Goal: Task Accomplishment & Management: Complete application form

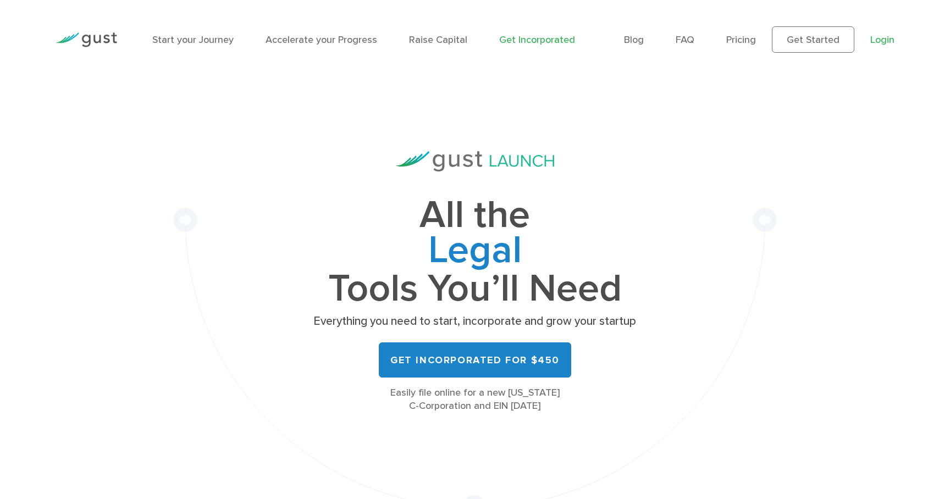
click at [873, 35] on link "Login" at bounding box center [882, 40] width 24 height 12
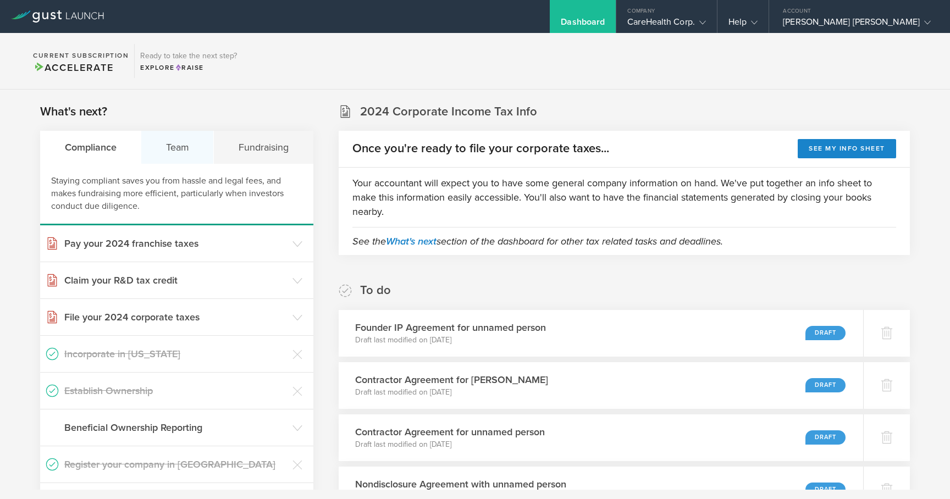
click at [179, 151] on div "Team" at bounding box center [177, 147] width 73 height 33
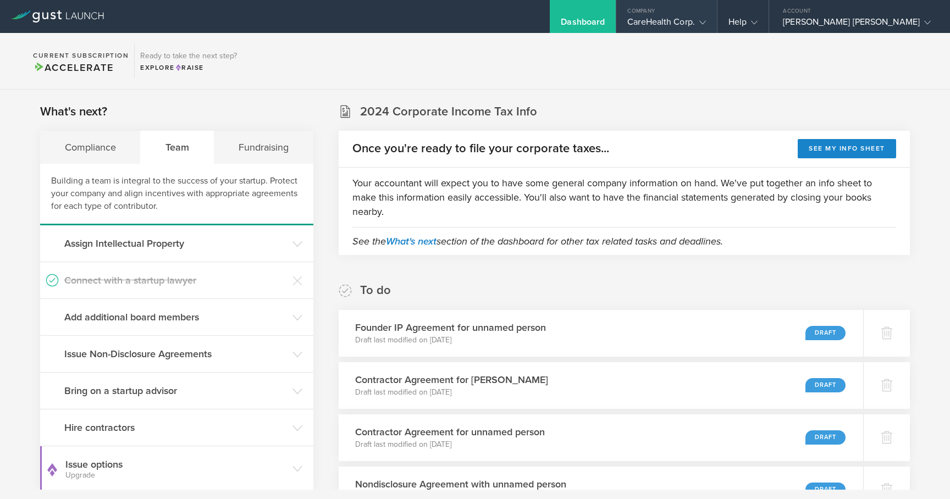
click at [706, 20] on gust-icon at bounding box center [700, 21] width 11 height 11
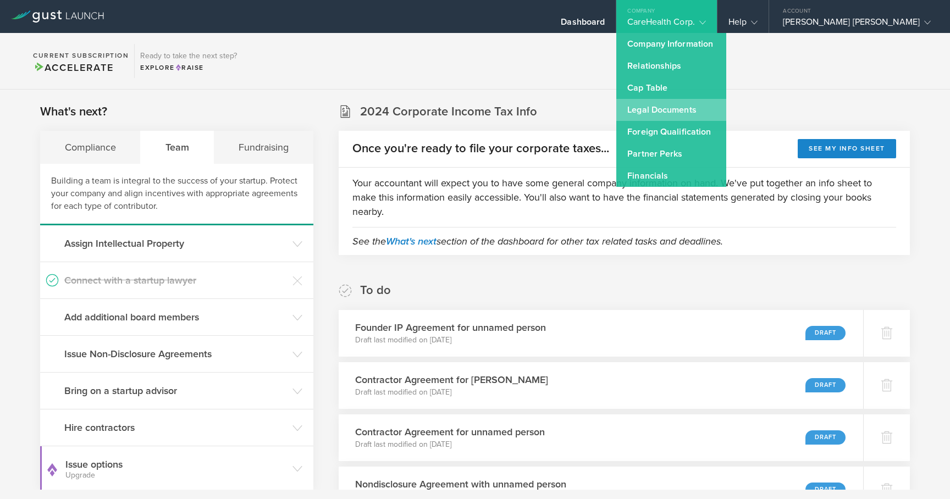
click at [698, 112] on link "Legal Documents" at bounding box center [671, 110] width 110 height 22
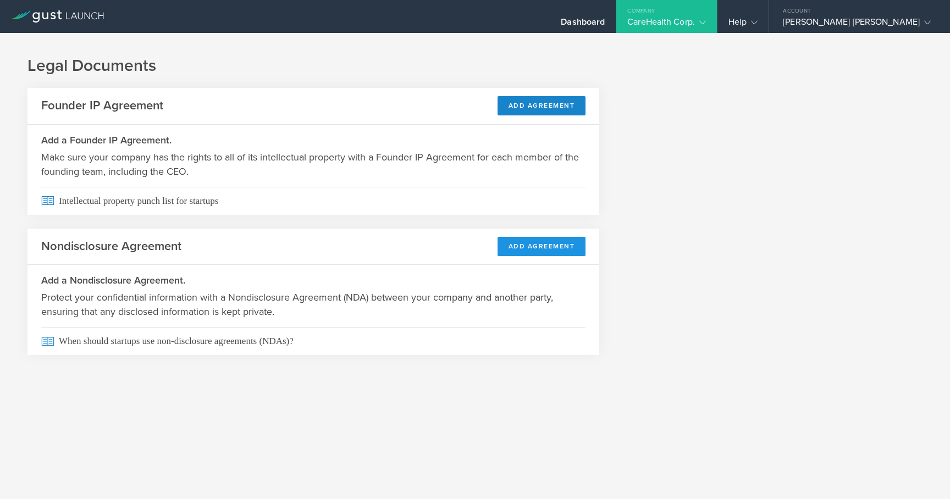
click at [561, 251] on button "Add Agreement" at bounding box center [542, 246] width 89 height 19
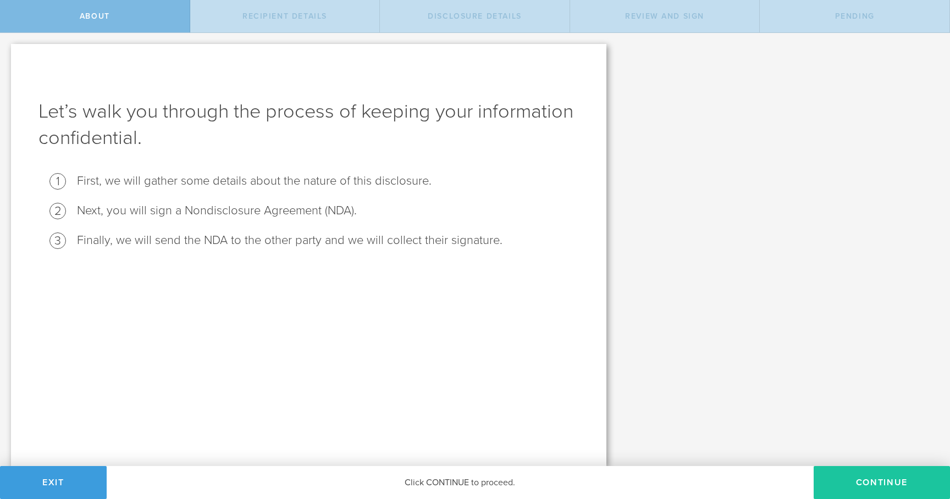
click at [877, 488] on button "Continue" at bounding box center [882, 482] width 136 height 33
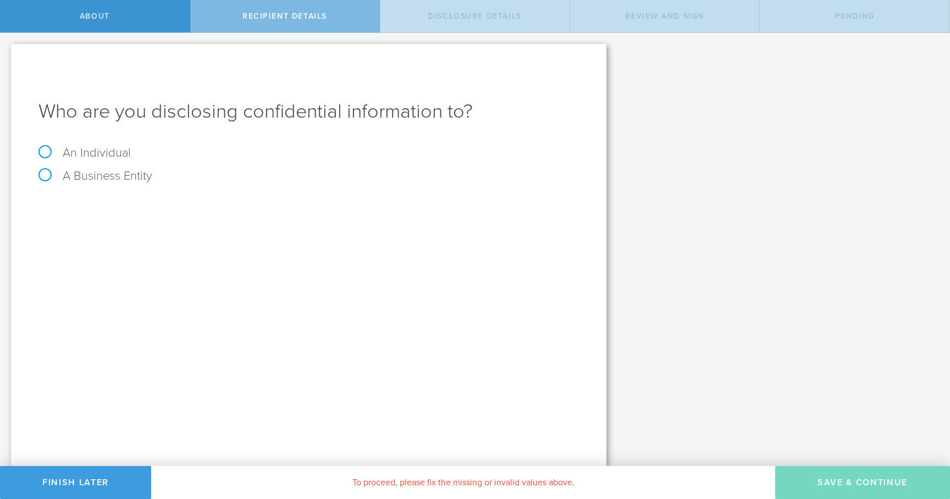
click at [46, 178] on label "A Business Entity" at bounding box center [95, 176] width 114 height 14
click at [7, 51] on input "A Business Entity" at bounding box center [3, 42] width 7 height 18
radio input "true"
click at [156, 208] on input "text" at bounding box center [350, 207] width 458 height 16
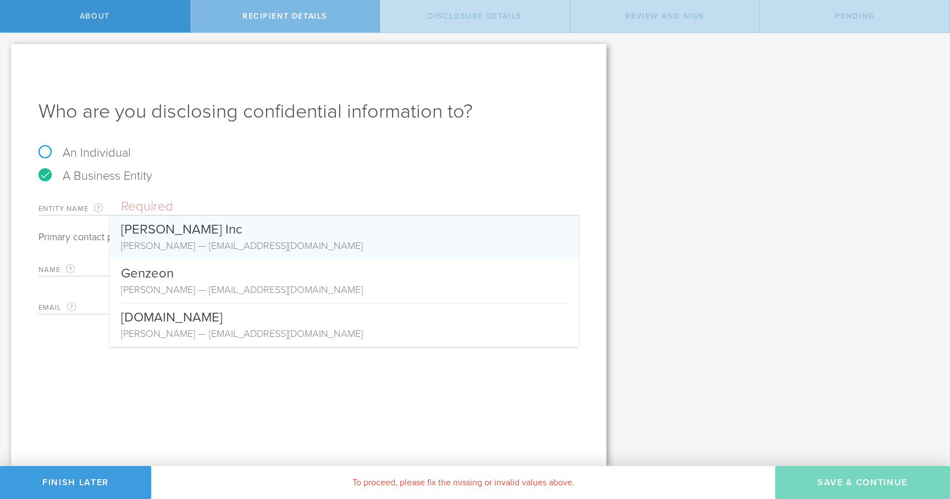
paste input "Hathr AI"
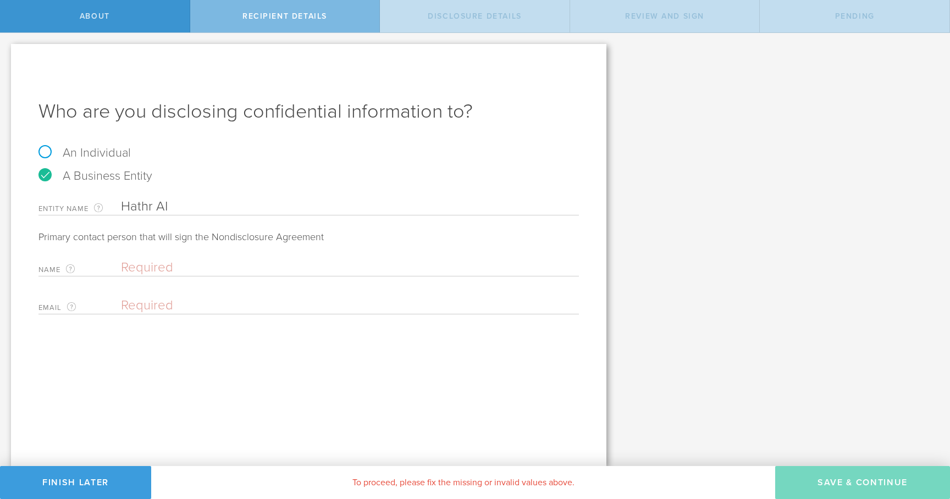
type input "Hathr AI"
click at [147, 268] on input "text" at bounding box center [347, 268] width 453 height 16
paste input "Sam Hart"
type input "Sam Hart"
click at [189, 293] on div "Email The email address of the person that is signing on behalf of the business…" at bounding box center [308, 303] width 541 height 23
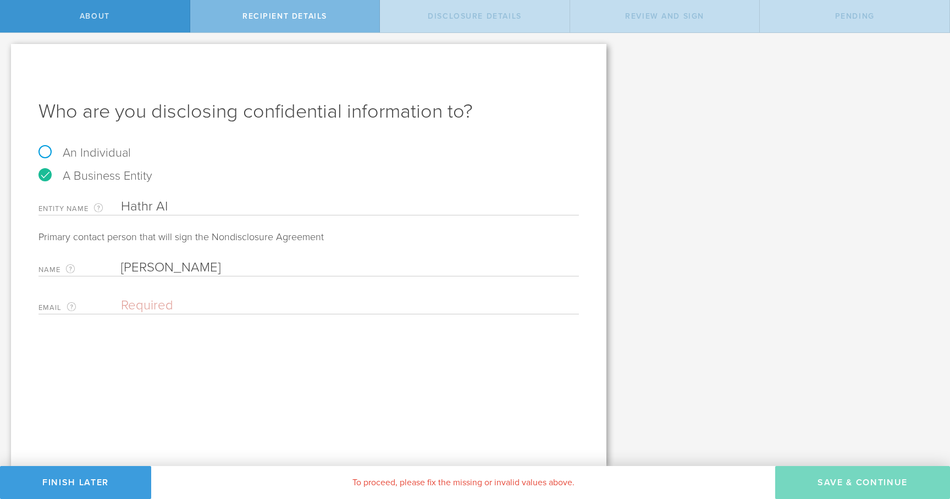
click at [176, 301] on input "email" at bounding box center [347, 305] width 453 height 16
paste input "Sam@hathr.ai"
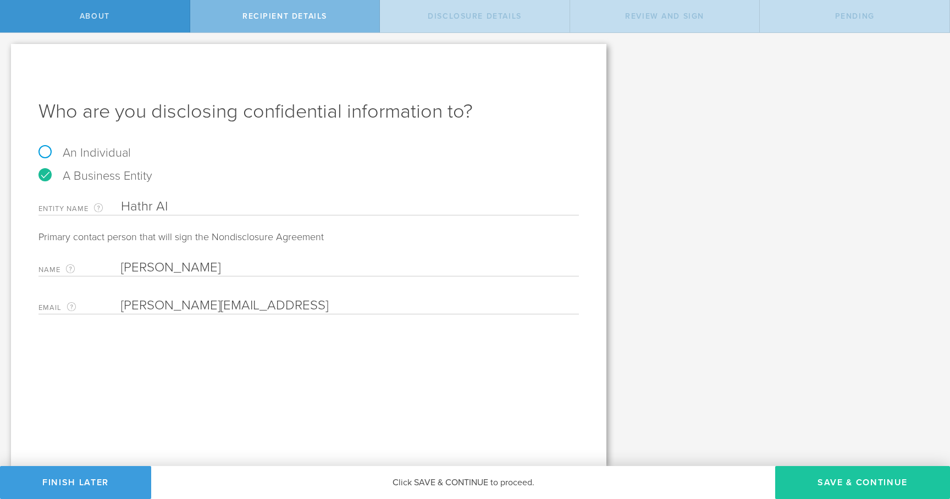
type input "Sam@hathr.ai"
click at [884, 483] on button "Save & Continue" at bounding box center [862, 482] width 175 height 33
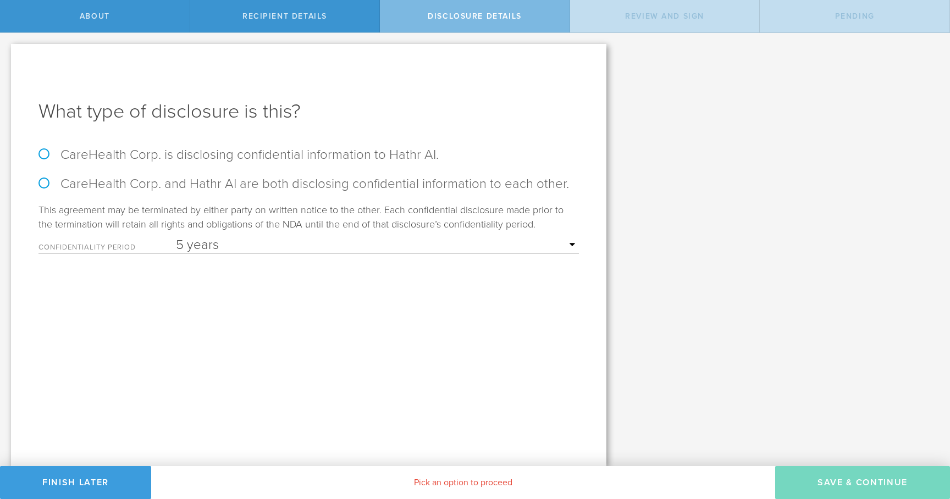
click at [571, 241] on select "1 year 2 years 3 years 4 years 5 years" at bounding box center [377, 245] width 403 height 16
select select "string:4 years"
click at [176, 237] on select "1 year 2 years 3 years 4 years 5 years" at bounding box center [377, 245] width 403 height 16
click at [42, 180] on label "CareHealth Corp. and Hathr AI are both disclosing confidential information to e…" at bounding box center [308, 184] width 541 height 16
click at [7, 56] on input "CareHealth Corp. and Hathr AI are both disclosing confidential information to e…" at bounding box center [3, 44] width 7 height 23
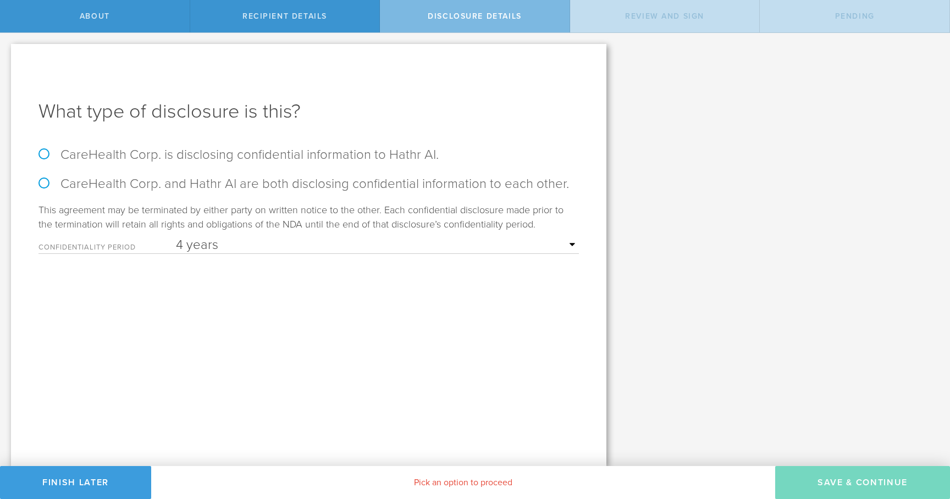
radio input "true"
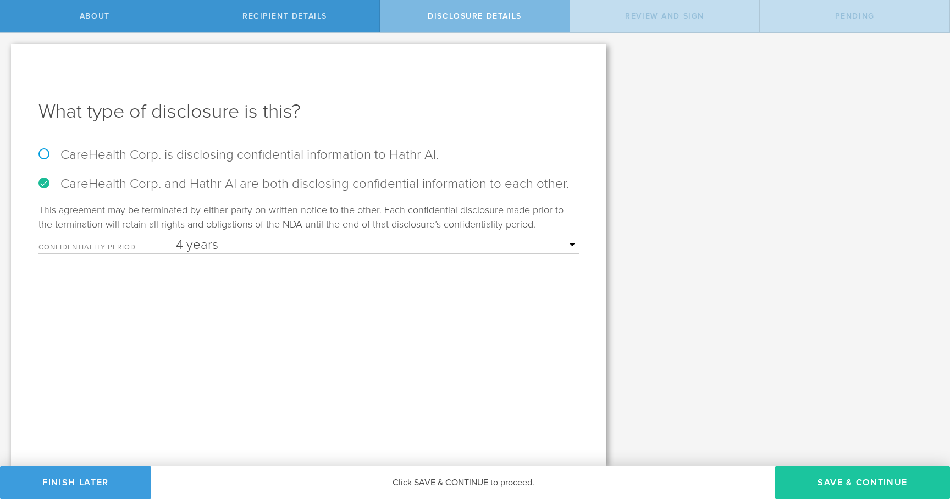
click at [860, 484] on button "Save & Continue" at bounding box center [862, 482] width 175 height 33
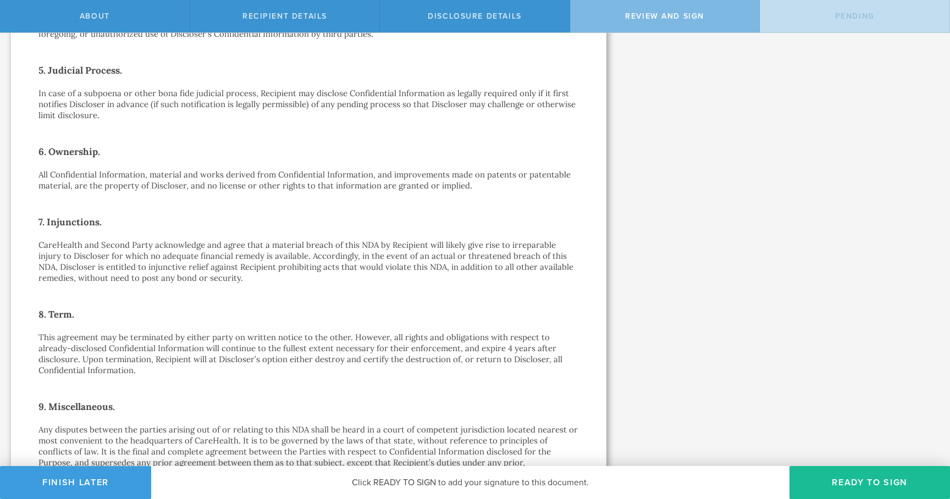
scroll to position [732, 0]
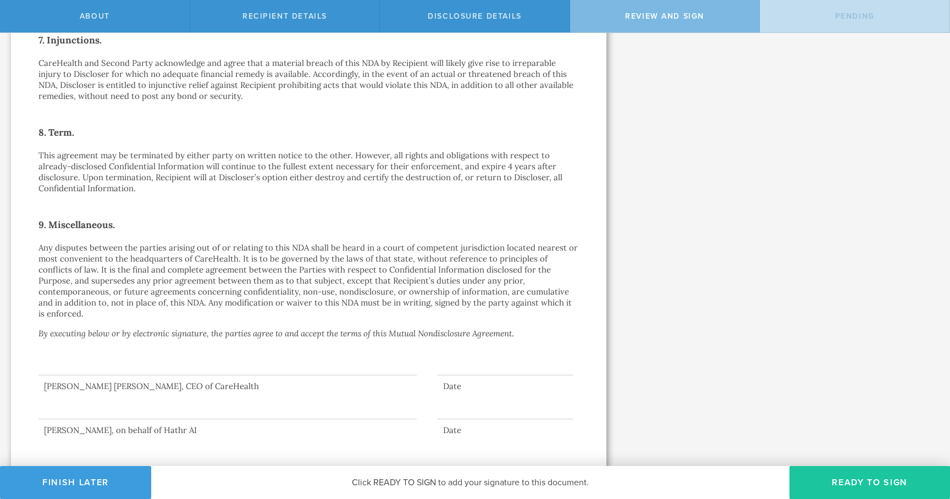
click at [904, 482] on button "Ready to Sign" at bounding box center [870, 482] width 161 height 33
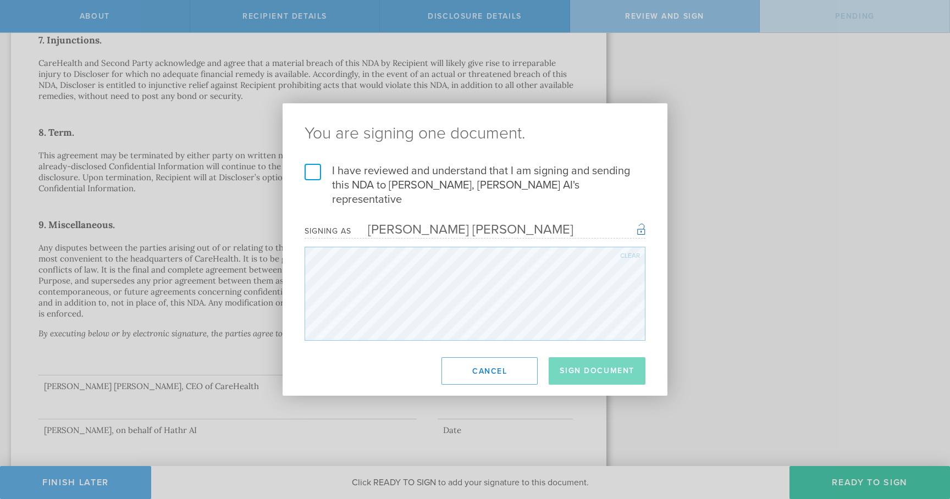
click at [318, 176] on label "I have reviewed and understand that I am signing and sending this NDA to Sam Ha…" at bounding box center [475, 185] width 341 height 43
click at [0, 0] on input "I have reviewed and understand that I am signing and sending this NDA to Sam Ha…" at bounding box center [0, 0] width 0 height 0
click at [602, 365] on button "Sign Document" at bounding box center [597, 370] width 97 height 27
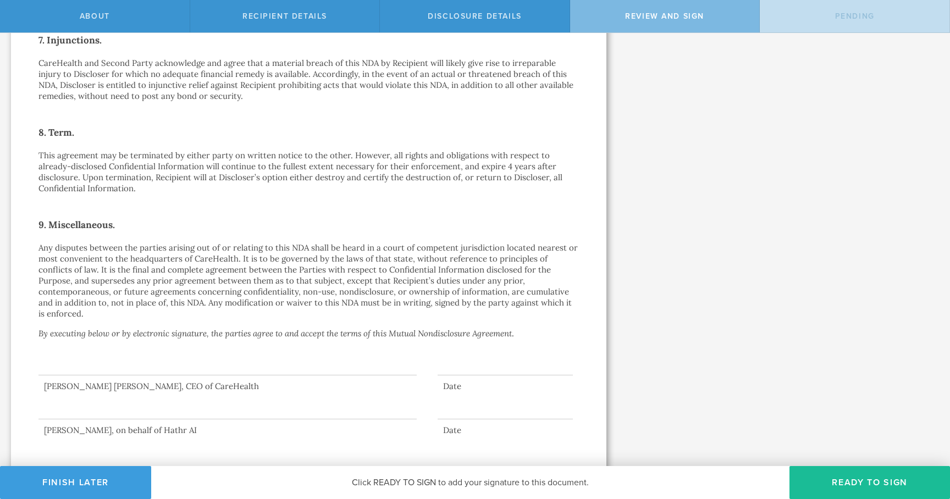
scroll to position [0, 0]
